Goal: Task Accomplishment & Management: Use online tool/utility

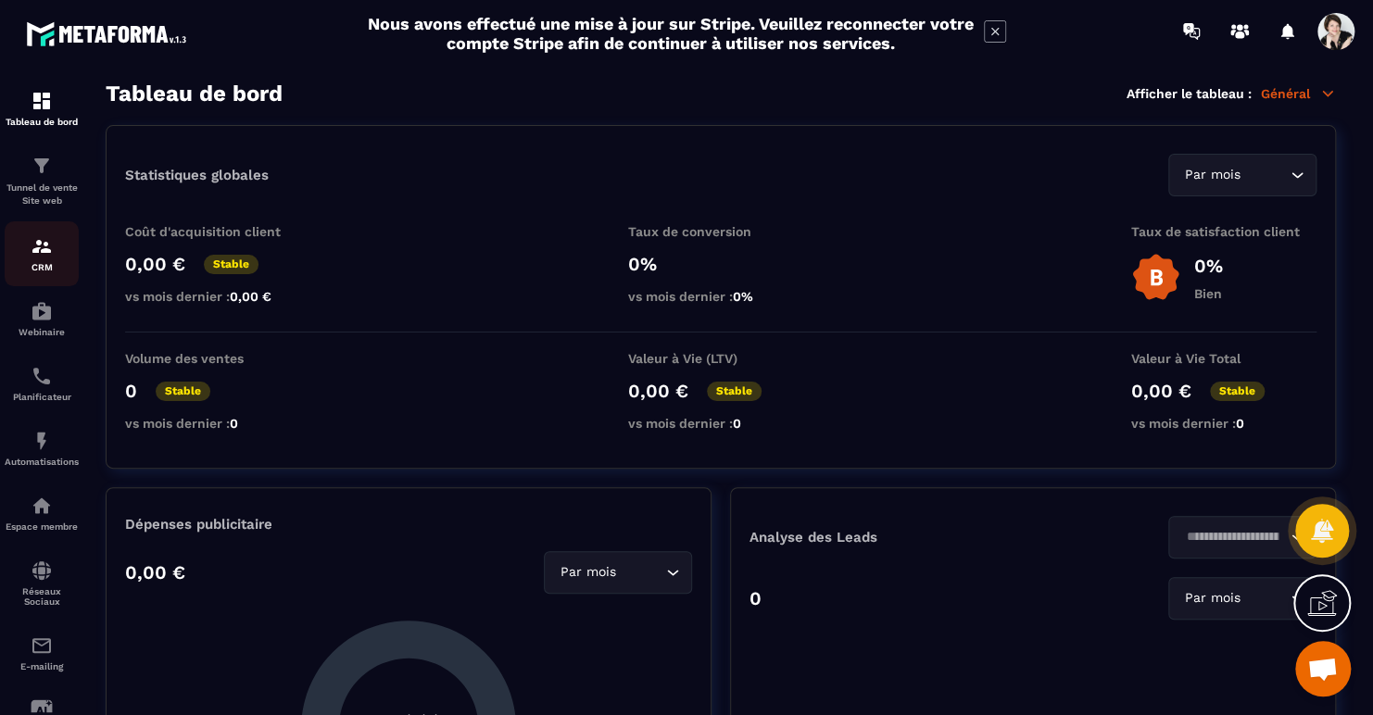
click at [60, 253] on div "CRM" at bounding box center [42, 253] width 74 height 37
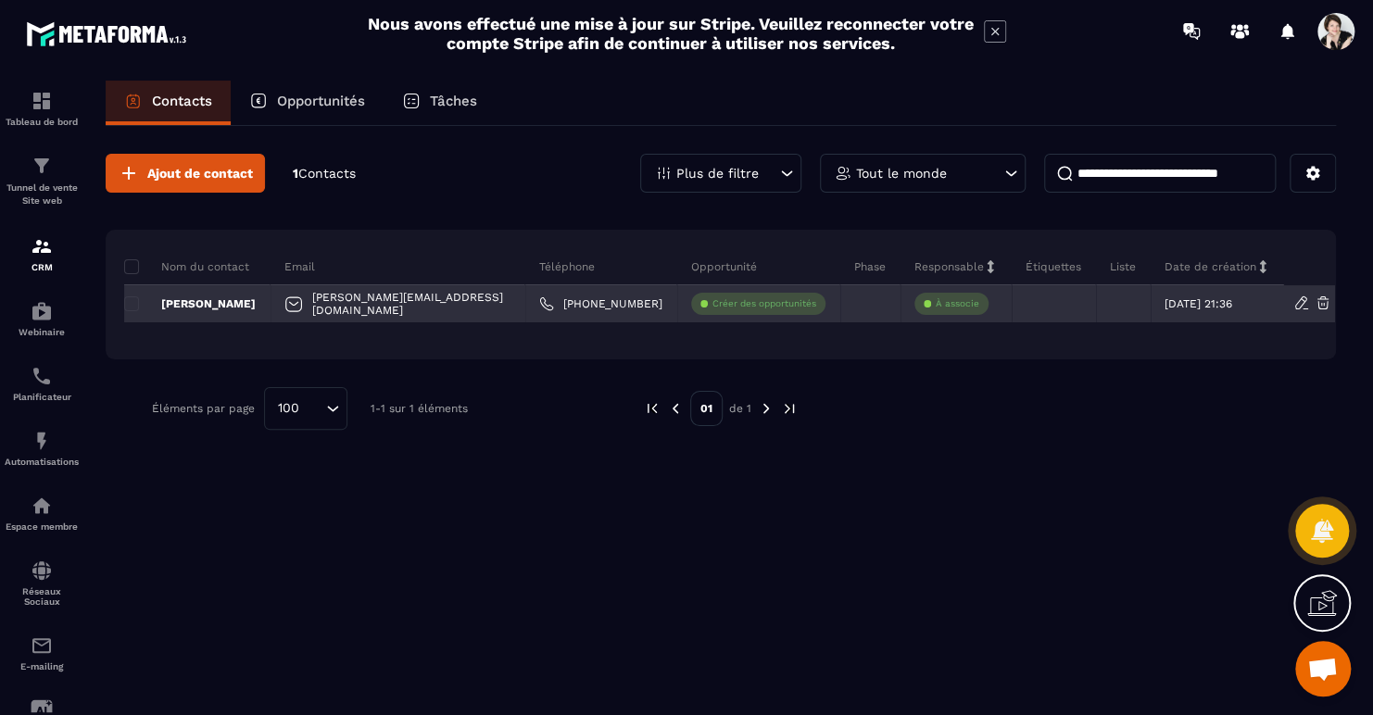
click at [735, 304] on p "Créer des opportunités" at bounding box center [764, 303] width 104 height 13
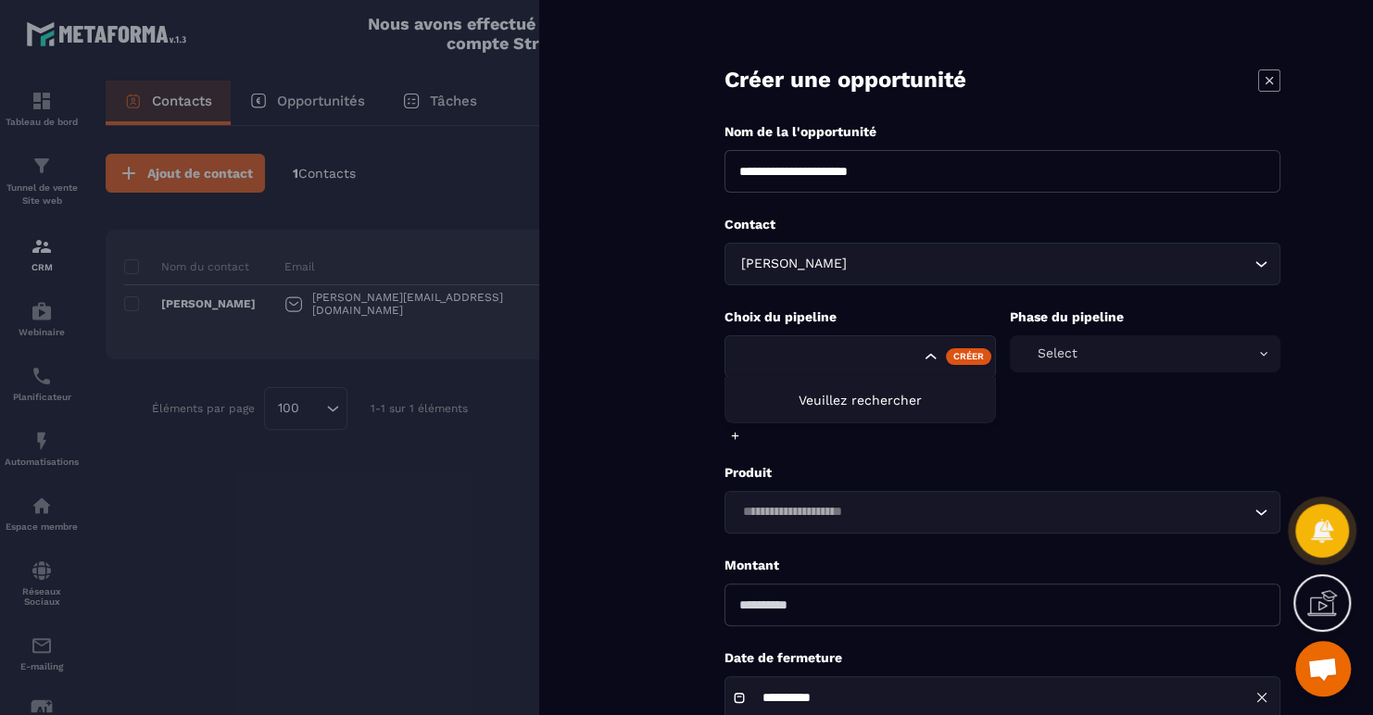
click at [867, 356] on input "Search for option" at bounding box center [828, 357] width 183 height 20
click at [932, 354] on icon "Search for option" at bounding box center [931, 356] width 19 height 19
click at [1122, 345] on div "Select" at bounding box center [1145, 353] width 271 height 37
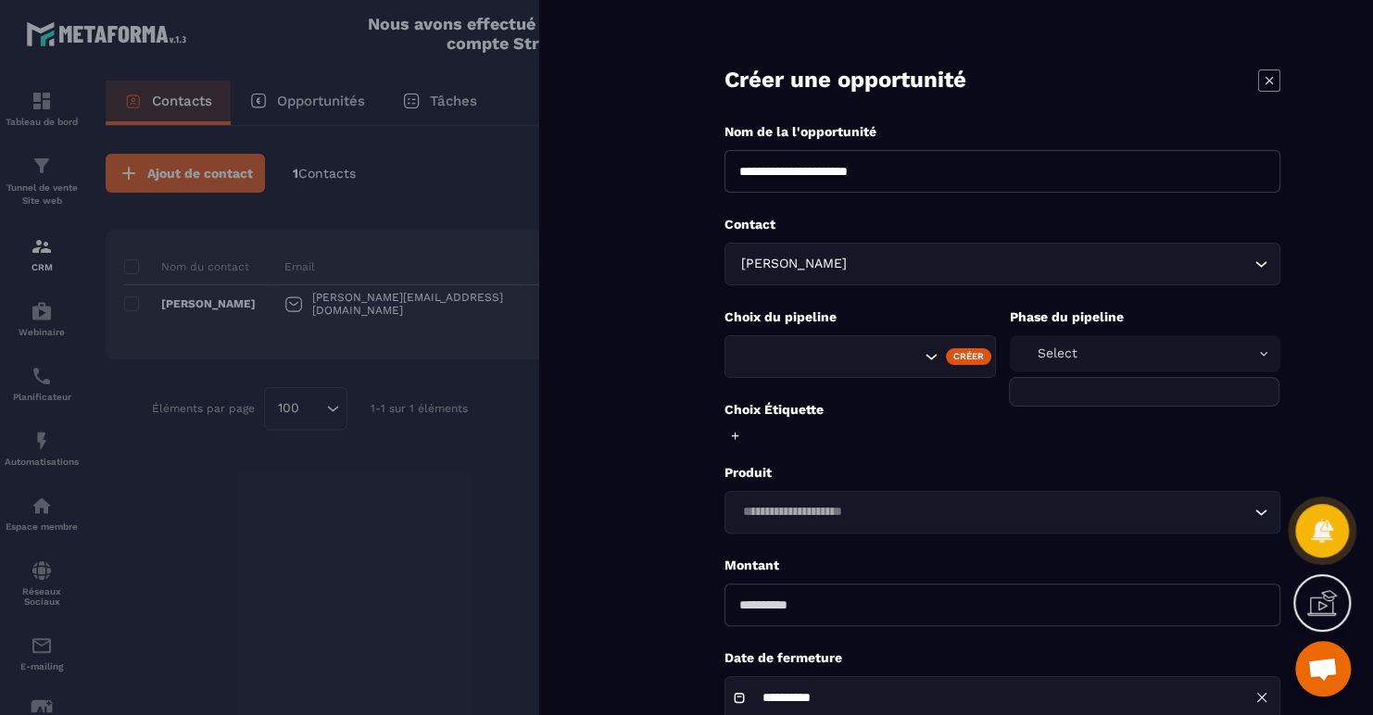
click at [1122, 345] on div "Select" at bounding box center [1145, 353] width 271 height 37
click at [807, 511] on input "Search for option" at bounding box center [993, 512] width 513 height 20
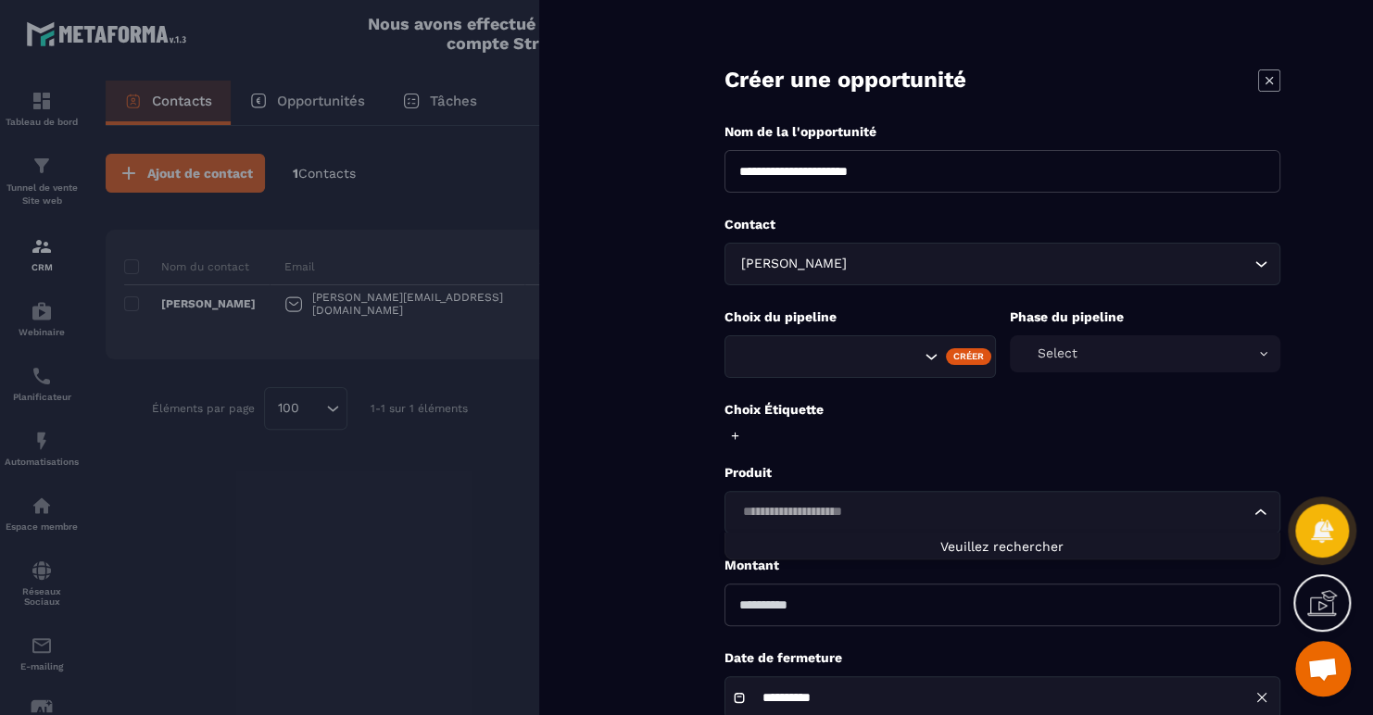
click at [835, 513] on input "Search for option" at bounding box center [993, 512] width 513 height 20
click at [635, 500] on form "**********" at bounding box center [1002, 419] width 741 height 838
click at [344, 183] on div at bounding box center [686, 357] width 1373 height 715
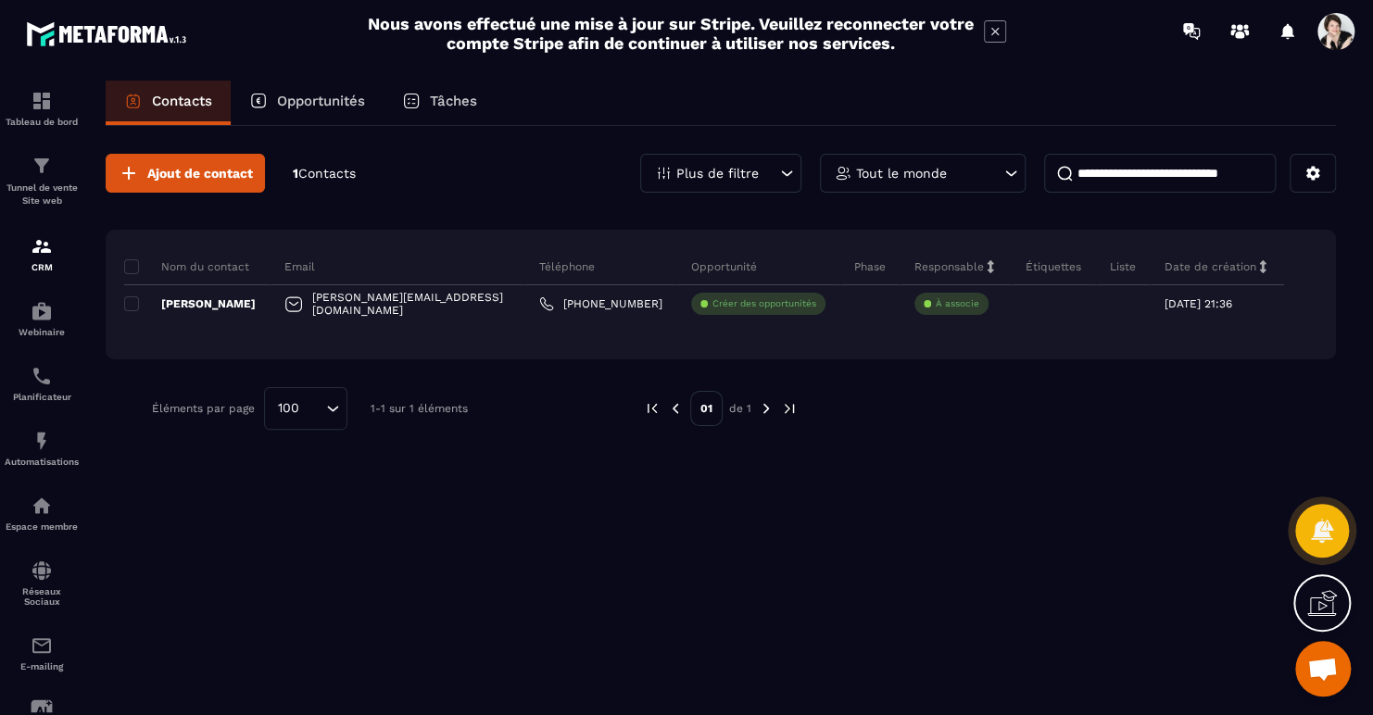
click at [344, 171] on span "Contacts" at bounding box center [326, 173] width 57 height 15
click at [317, 96] on p "Opportunités" at bounding box center [321, 101] width 88 height 17
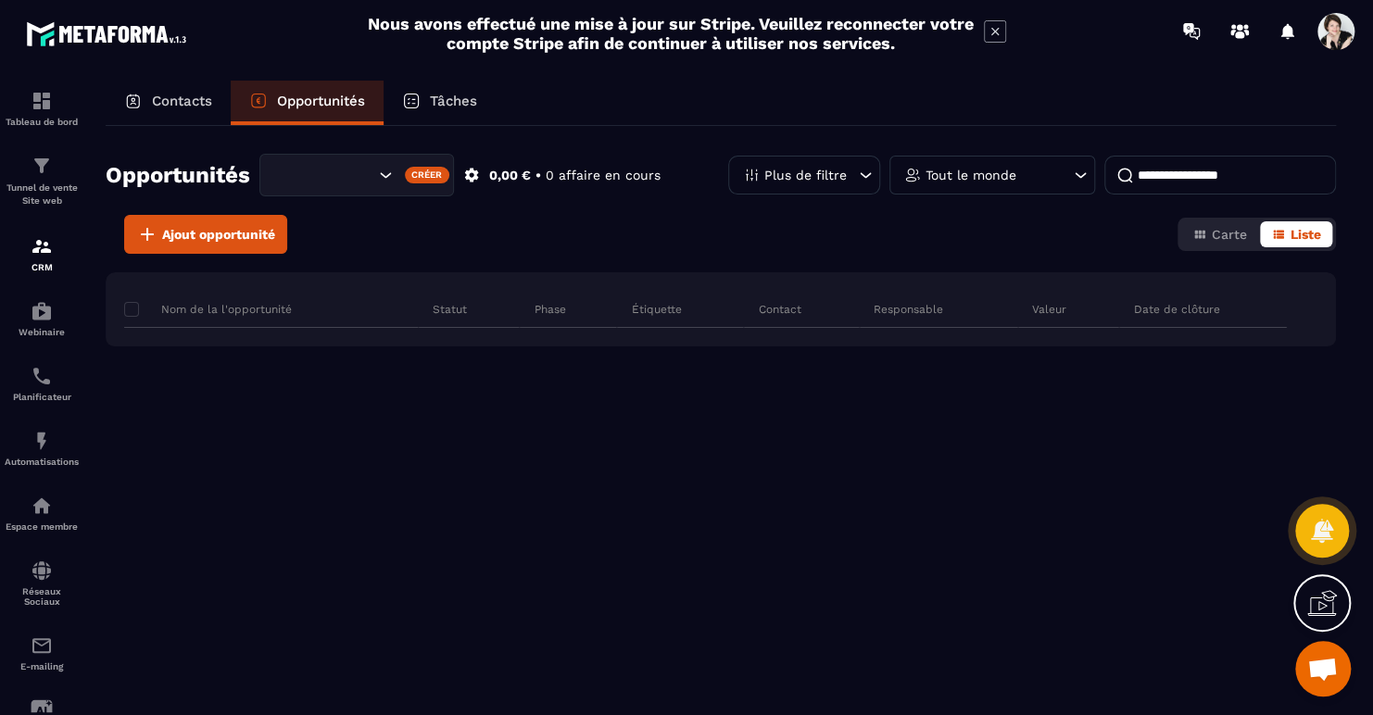
click at [434, 96] on p "Tâches" at bounding box center [453, 101] width 47 height 17
